Goal: Find specific page/section: Find specific page/section

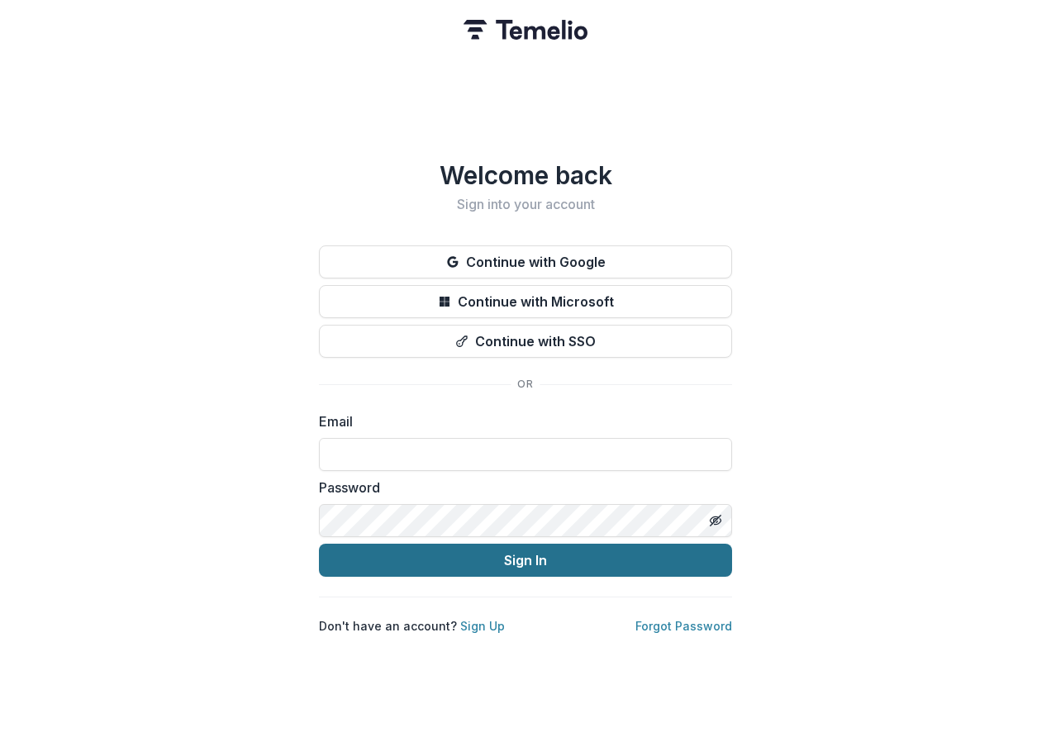
type input "**********"
click at [535, 563] on button "Sign In" at bounding box center [525, 560] width 413 height 33
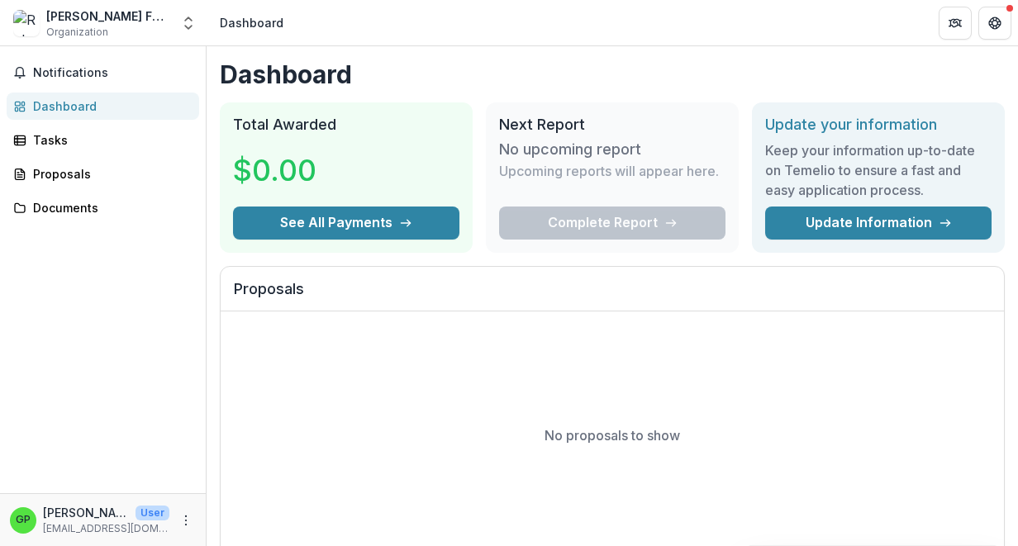
click at [398, 476] on div "No proposals to show" at bounding box center [612, 436] width 783 height 248
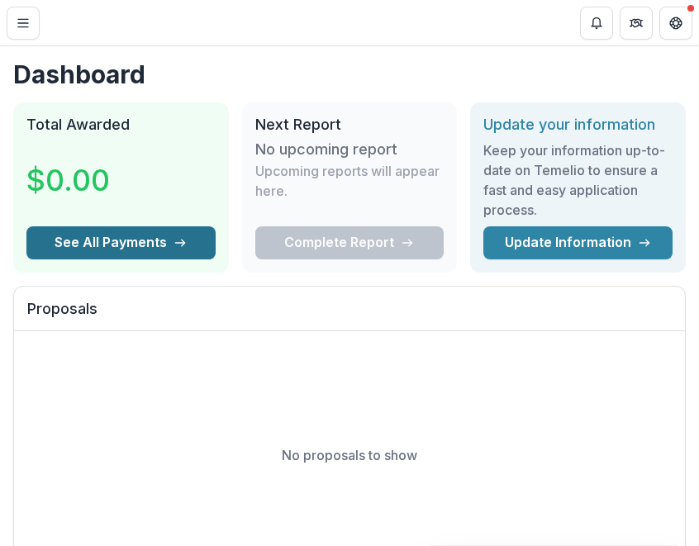
click at [132, 245] on button "See All Payments" at bounding box center [120, 242] width 189 height 33
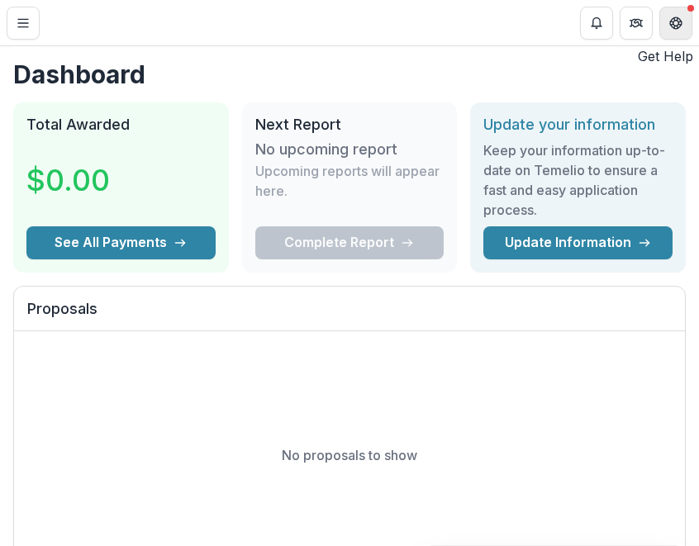
click at [685, 25] on button "Get Help" at bounding box center [675, 23] width 33 height 33
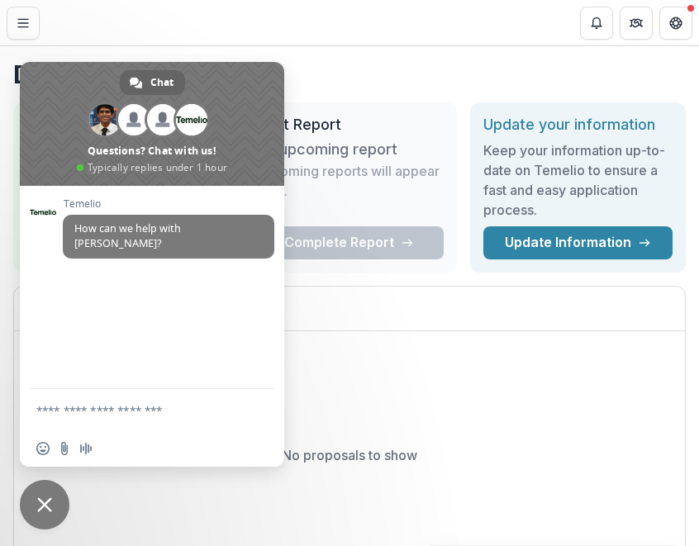
click at [59, 512] on span "Close chat" at bounding box center [45, 505] width 50 height 50
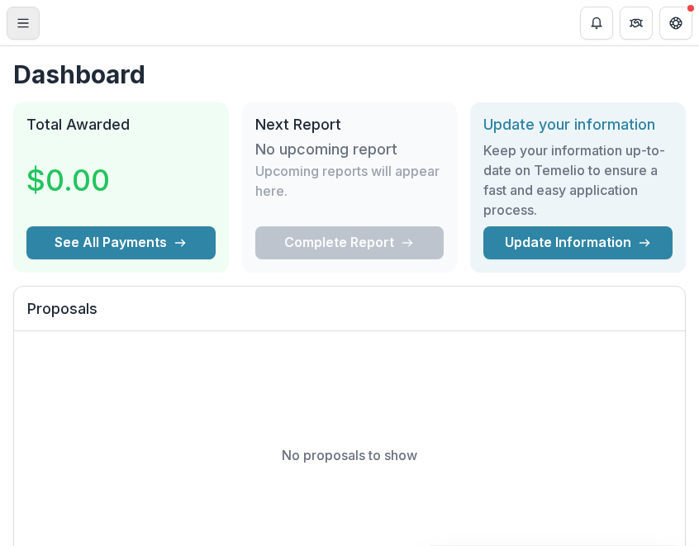
click at [20, 27] on icon "Toggle Menu" at bounding box center [23, 23] width 13 height 13
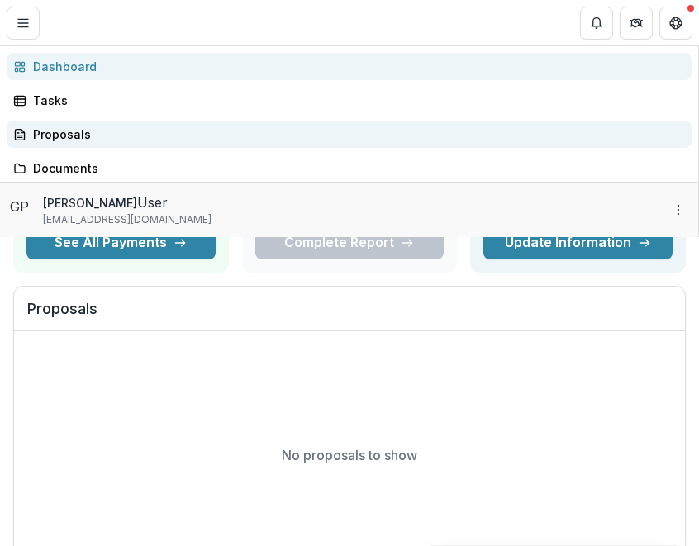
click at [49, 143] on div "Proposals" at bounding box center [355, 134] width 645 height 17
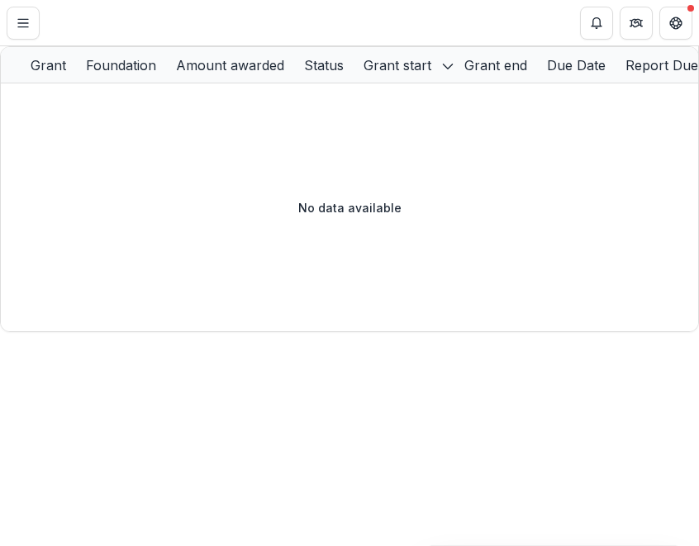
click at [52, 177] on div "Documents" at bounding box center [355, 167] width 645 height 17
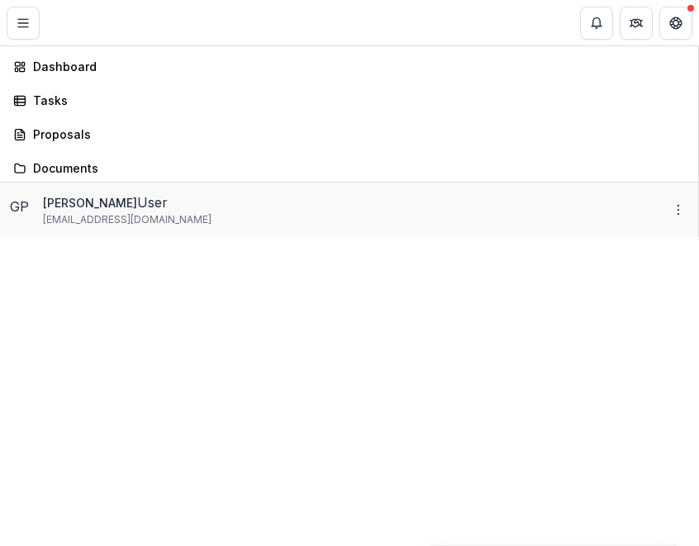
drag, startPoint x: 619, startPoint y: 200, endPoint x: 630, endPoint y: 181, distance: 21.8
click at [618, 545] on div "Robert W Plaster Foundation Organization Aggregate Analysis Foundations Robert …" at bounding box center [349, 546] width 699 height 0
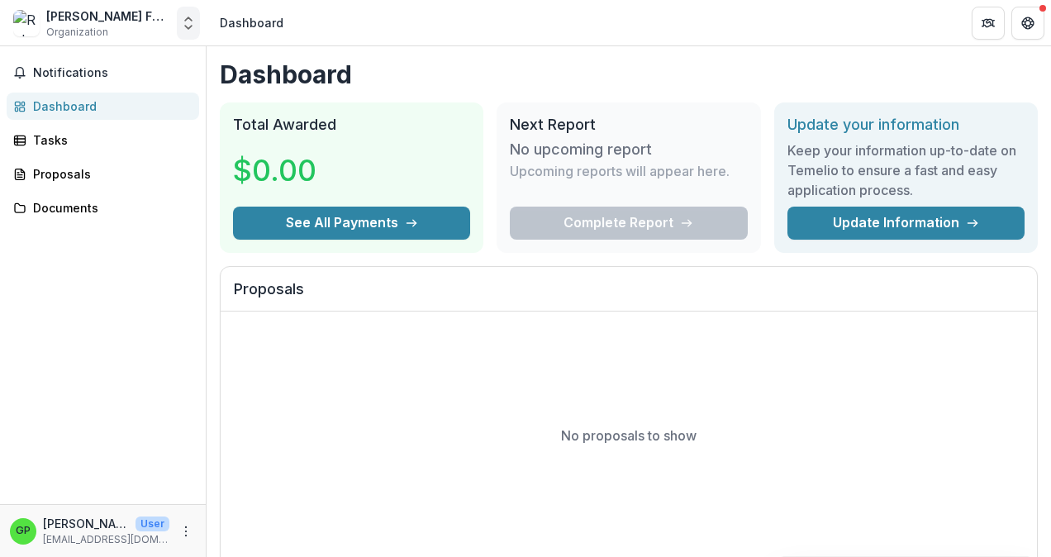
click at [192, 26] on polyline "Open entity switcher" at bounding box center [188, 27] width 7 height 3
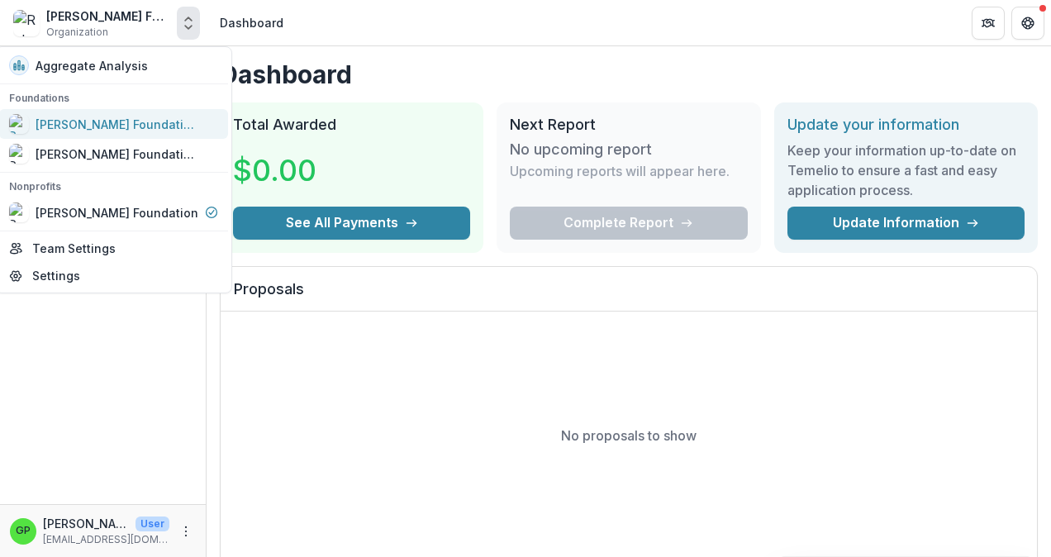
click at [129, 121] on div "[PERSON_NAME] Foundation Workflow Sandbox" at bounding box center [118, 124] width 165 height 17
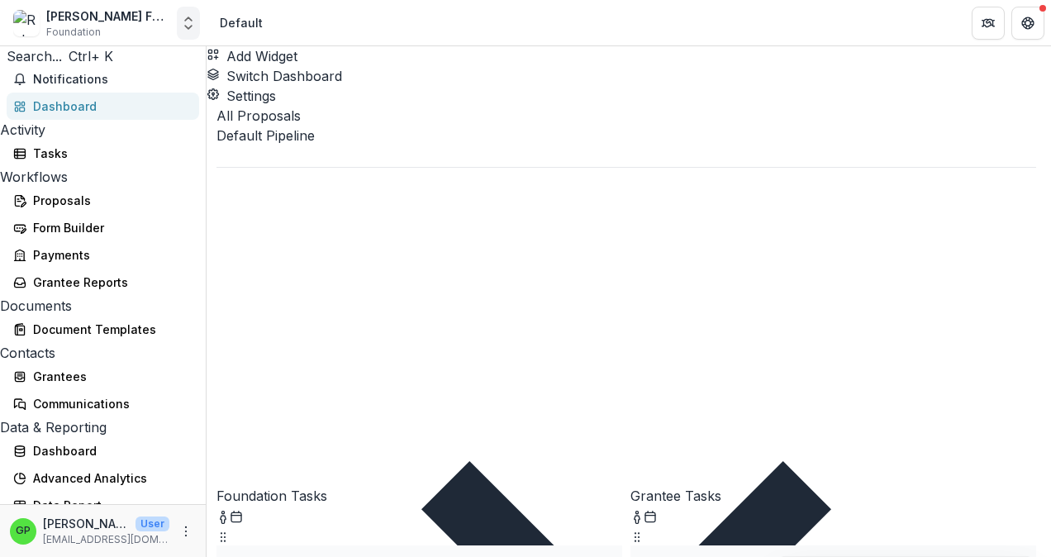
click at [183, 18] on icon "Open entity switcher" at bounding box center [188, 23] width 17 height 17
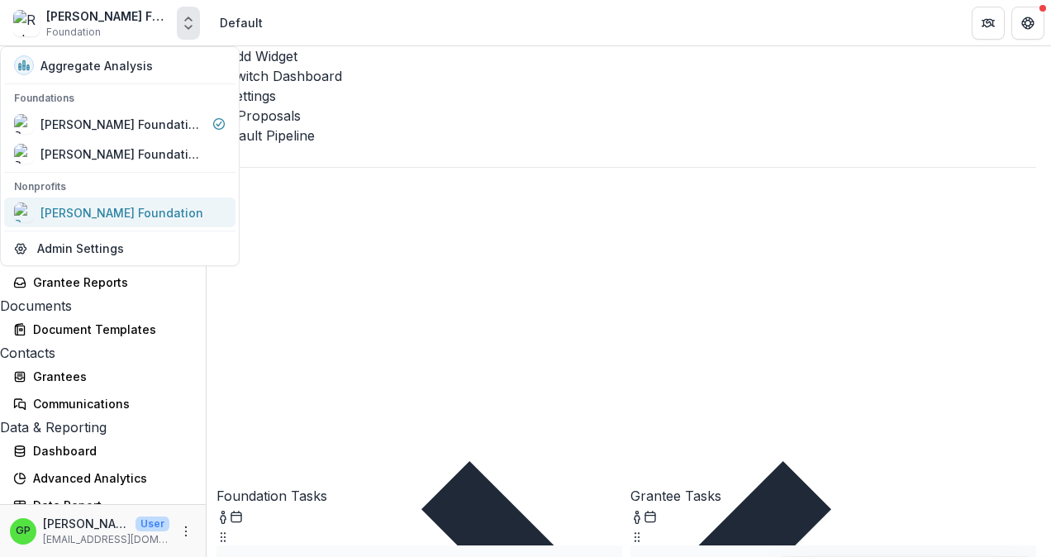
click at [126, 216] on div "[PERSON_NAME] Foundation" at bounding box center [121, 212] width 163 height 17
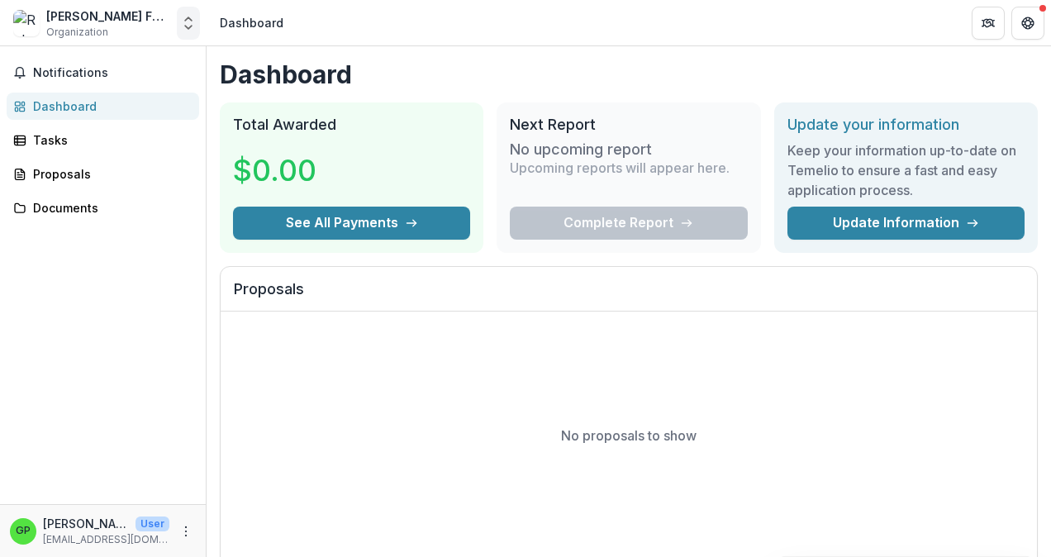
click at [192, 19] on icon "Open entity switcher" at bounding box center [188, 23] width 17 height 17
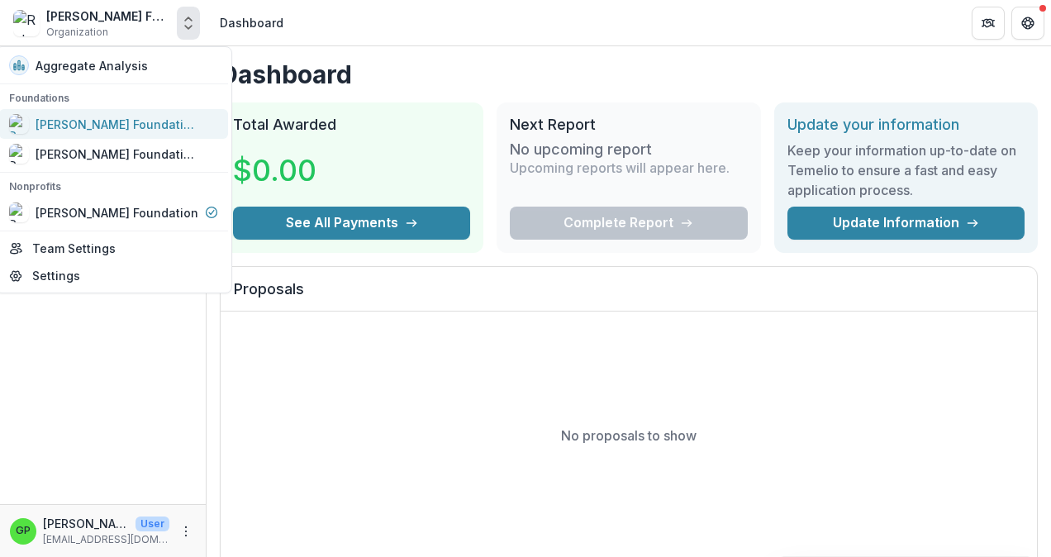
click at [74, 125] on div "[PERSON_NAME] Foundation Workflow Sandbox" at bounding box center [118, 124] width 165 height 17
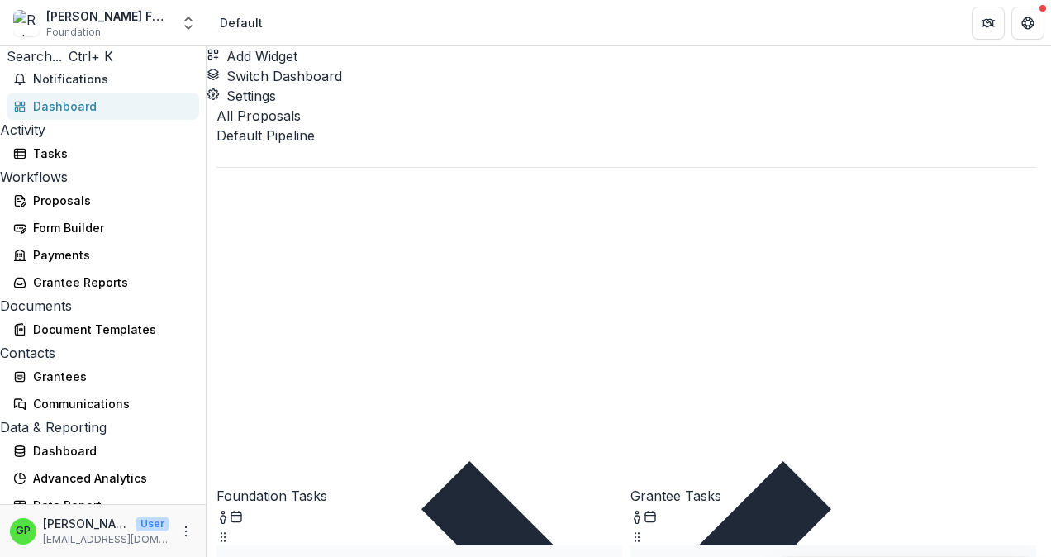
scroll to position [99, 0]
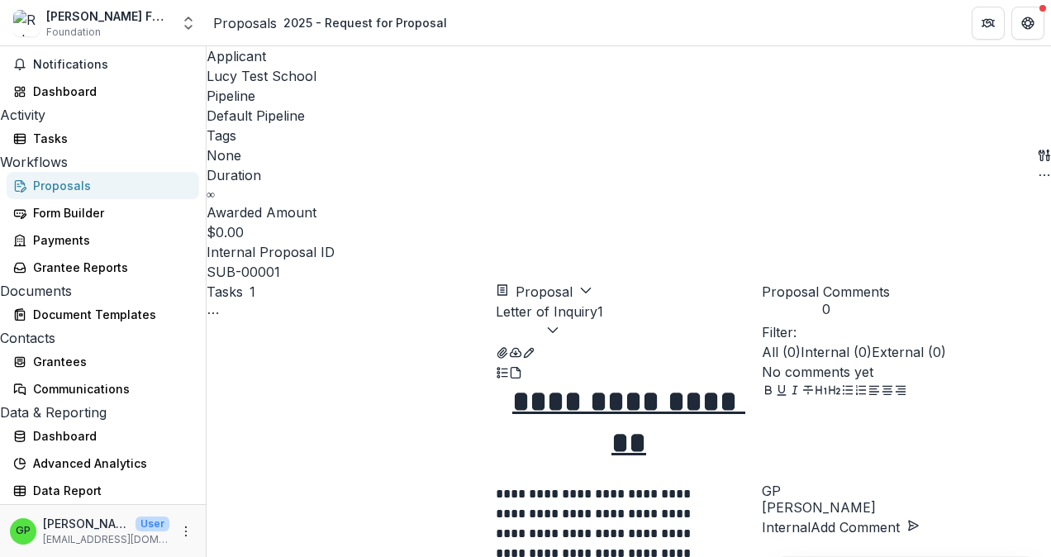
scroll to position [174, 0]
click at [48, 492] on div "Data Report" at bounding box center [109, 490] width 153 height 17
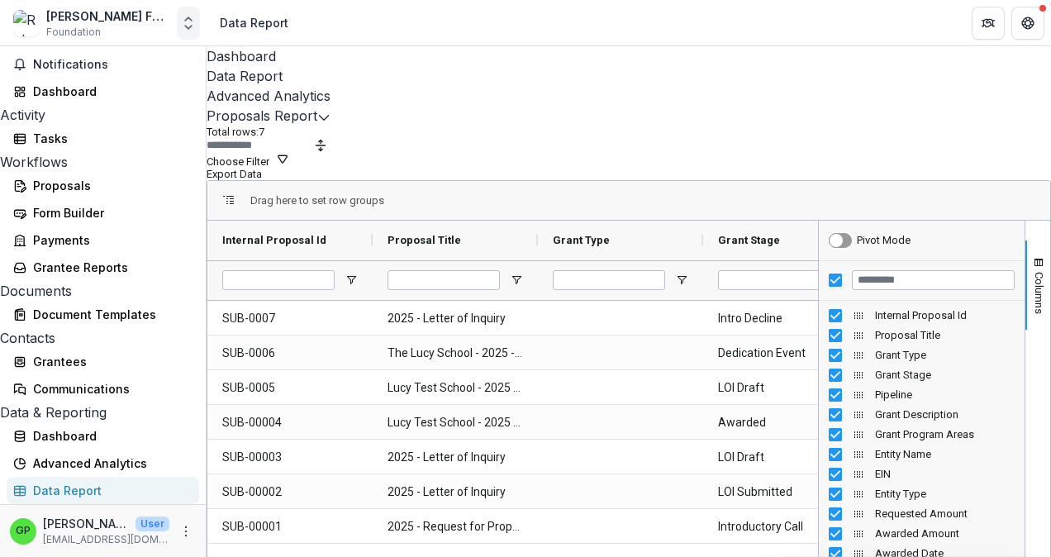
click at [193, 24] on icon "Open entity switcher" at bounding box center [188, 23] width 17 height 17
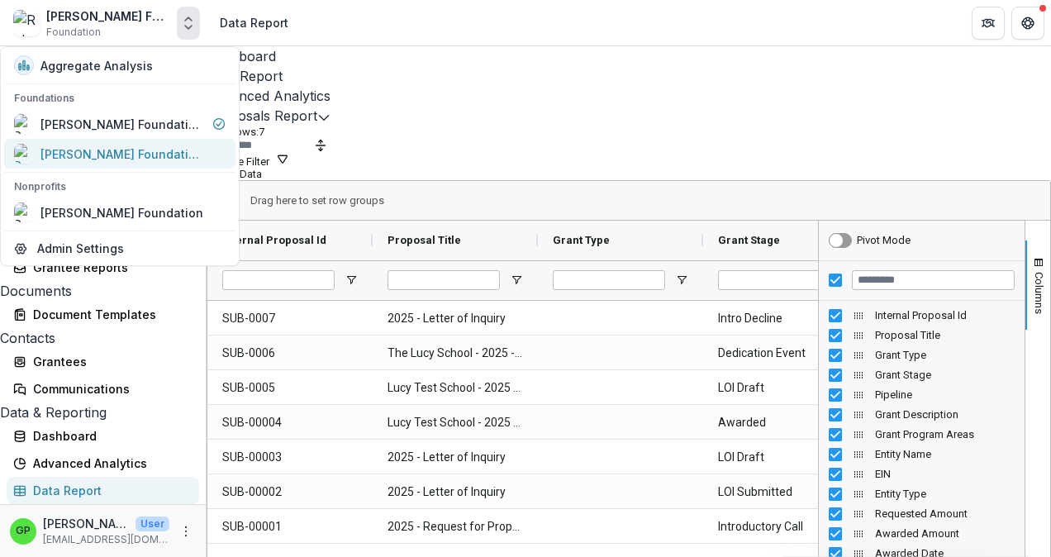
click at [181, 149] on div "[PERSON_NAME] Foundation Data Sandbox" at bounding box center [122, 153] width 165 height 17
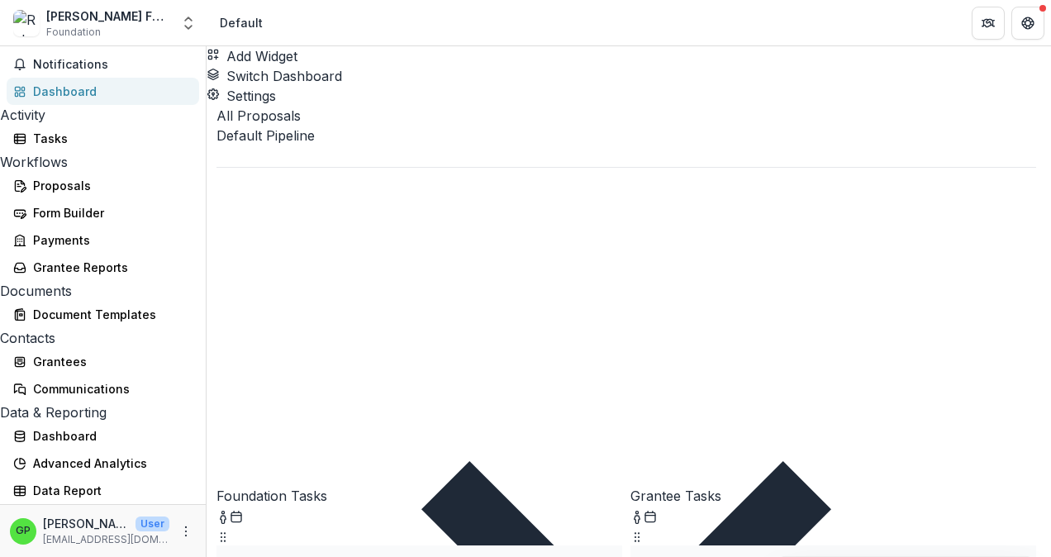
scroll to position [174, 0]
click at [59, 422] on link "Dashboard" at bounding box center [103, 435] width 193 height 27
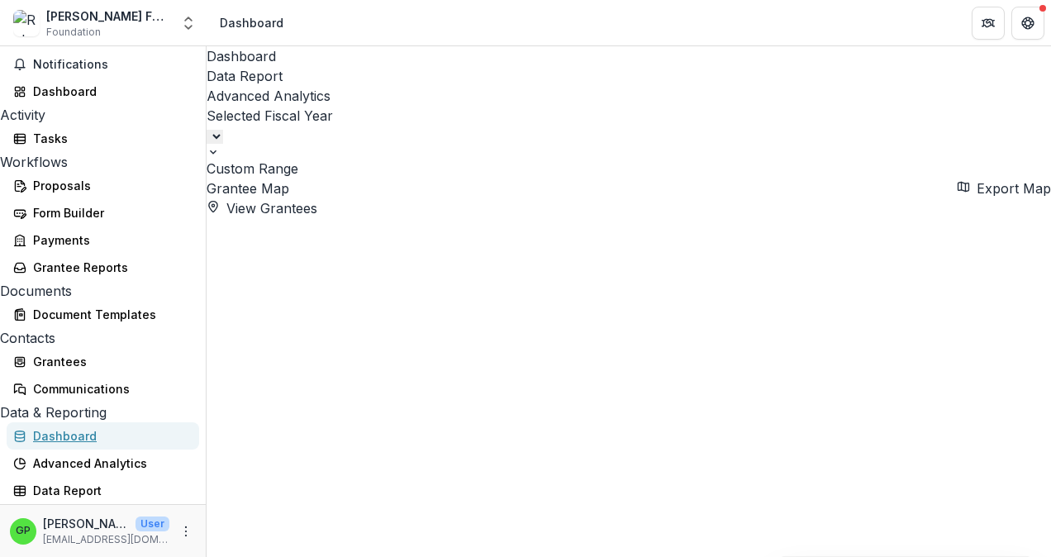
select select "**********"
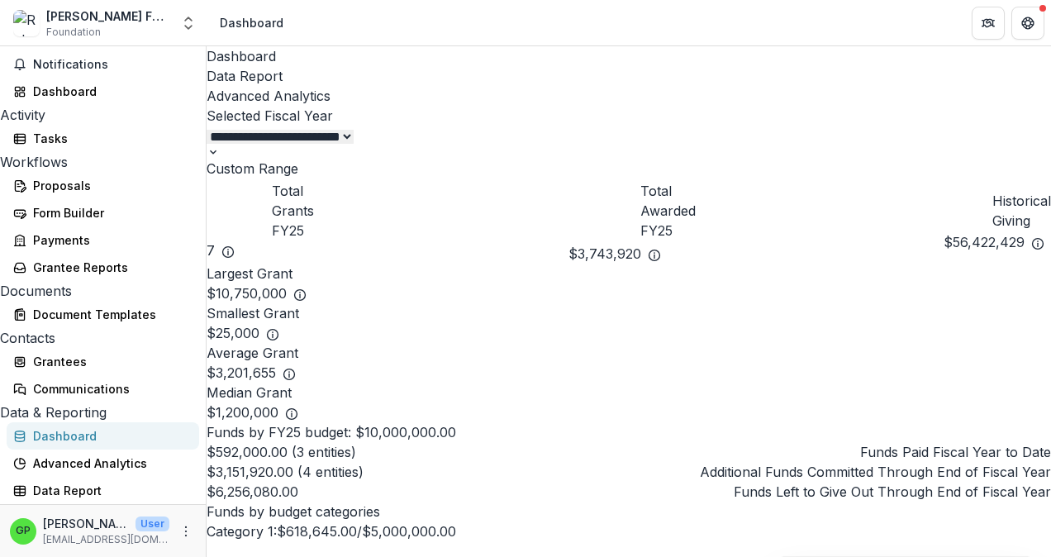
click at [350, 66] on div "Data Report" at bounding box center [629, 76] width 845 height 20
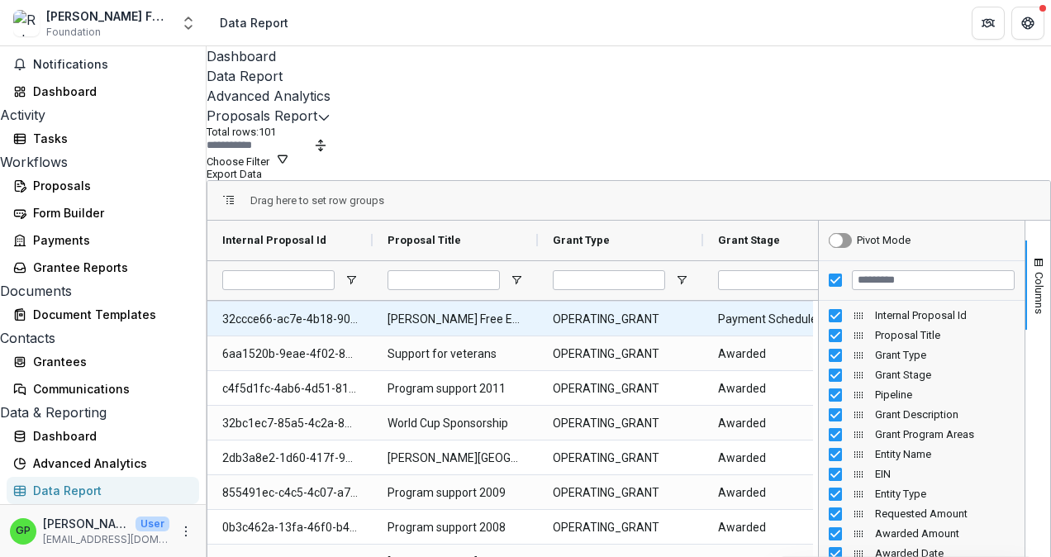
scroll to position [331, 0]
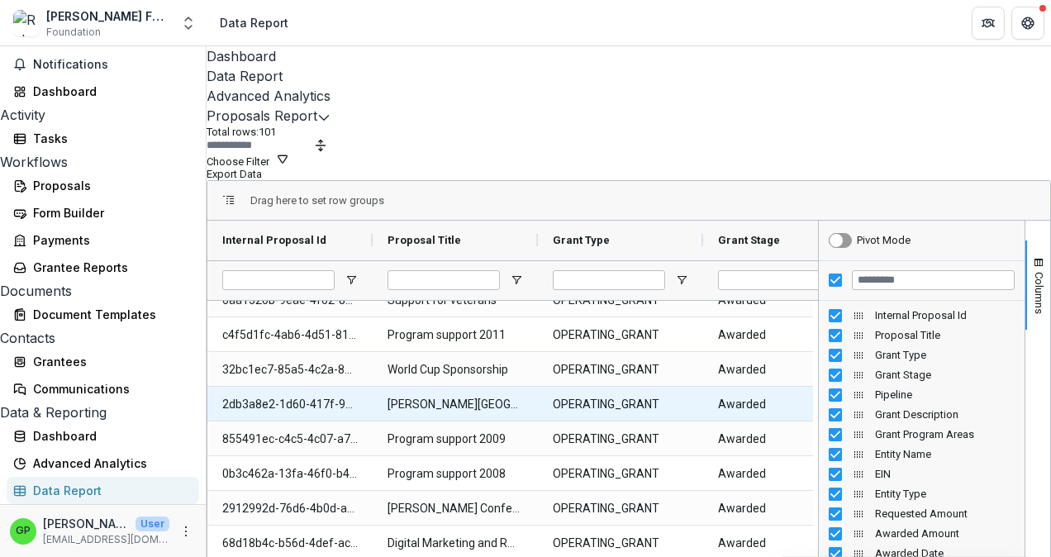
click at [518, 388] on Title-455 "Robert W. Plaster Free Enterprise Center" at bounding box center [456, 405] width 136 height 34
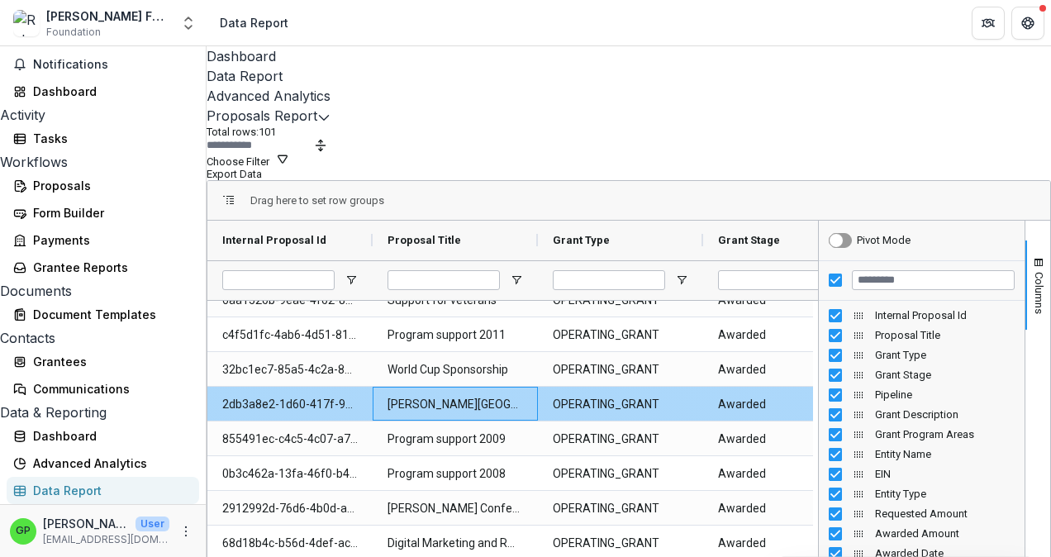
click at [518, 388] on Title-455 "Robert W. Plaster Free Enterprise Center" at bounding box center [456, 405] width 136 height 34
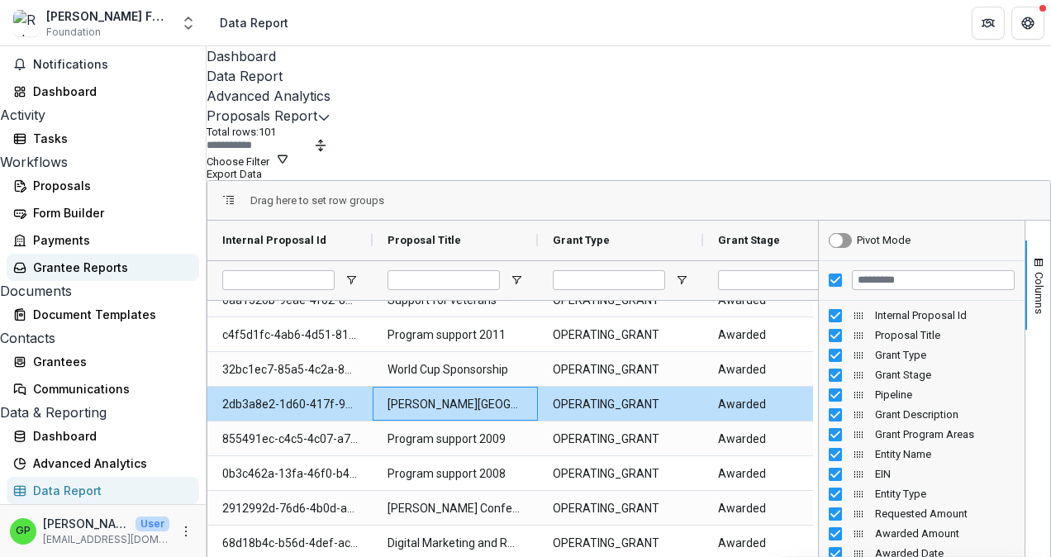
click at [36, 259] on div "Grantee Reports" at bounding box center [109, 267] width 153 height 17
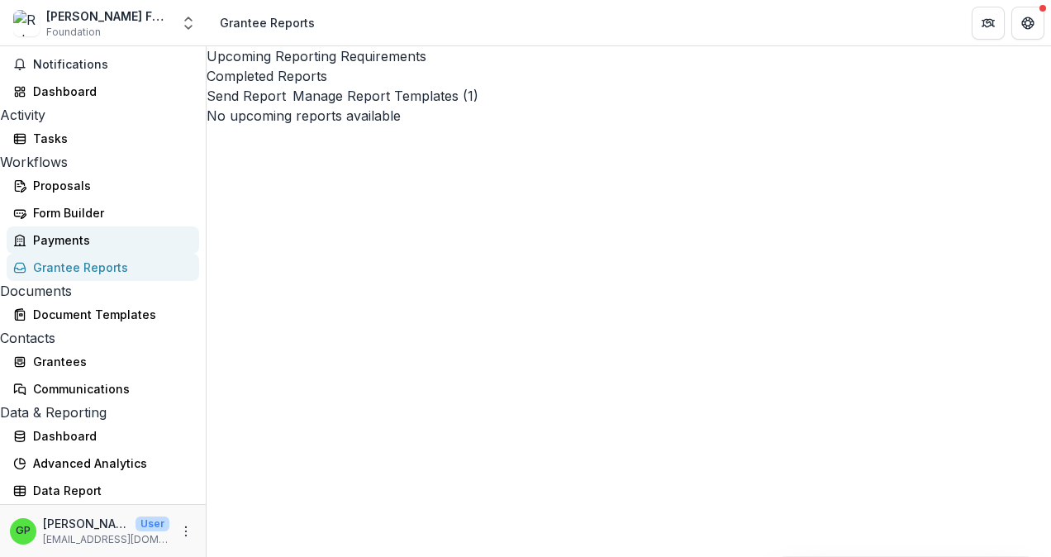
click at [51, 226] on link "Payments" at bounding box center [103, 239] width 193 height 27
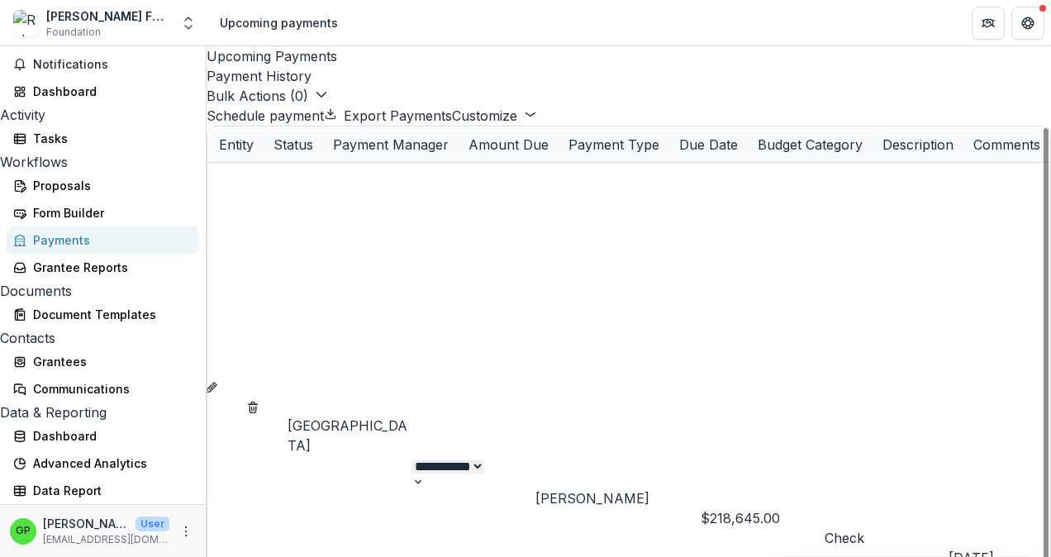
scroll to position [578, 0]
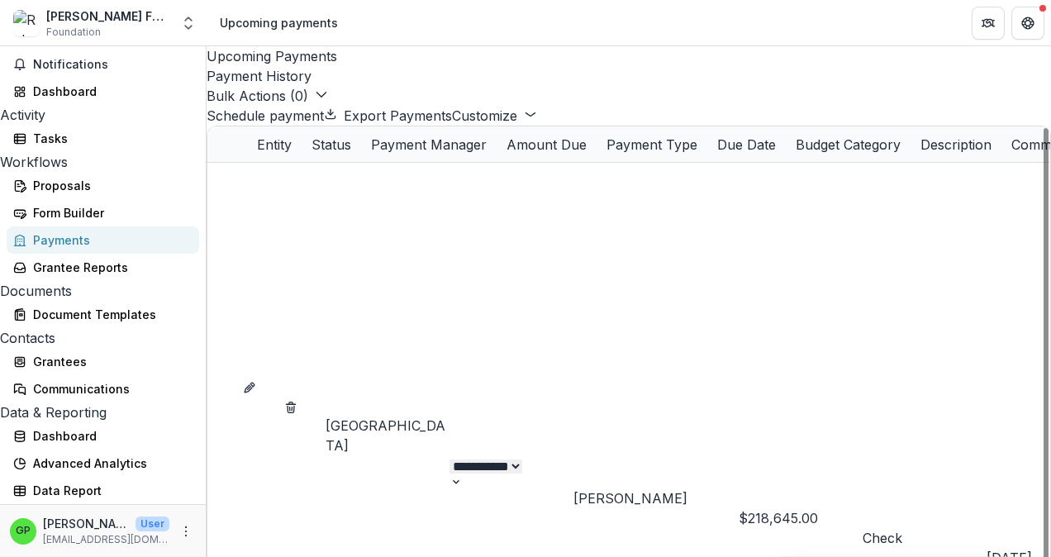
drag, startPoint x: 602, startPoint y: 550, endPoint x: 478, endPoint y: 532, distance: 125.2
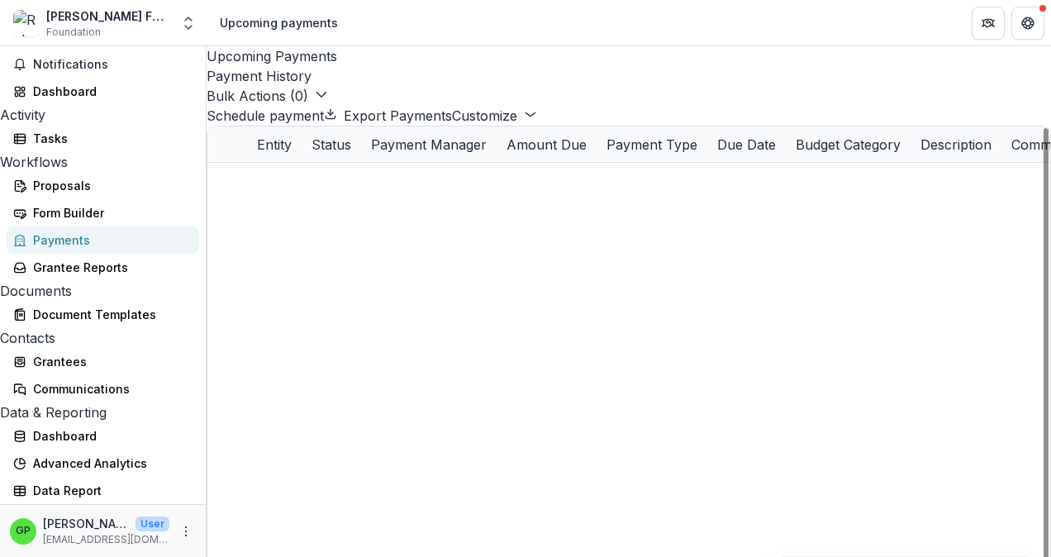
scroll to position [1157, 0]
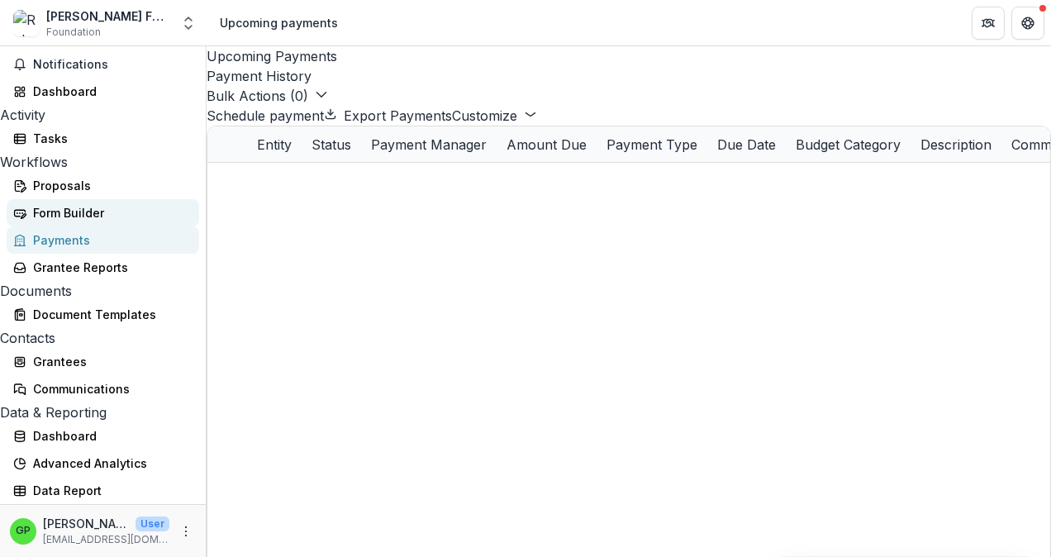
click at [13, 207] on icon at bounding box center [19, 213] width 13 height 13
